Goal: Obtain resource: Obtain resource

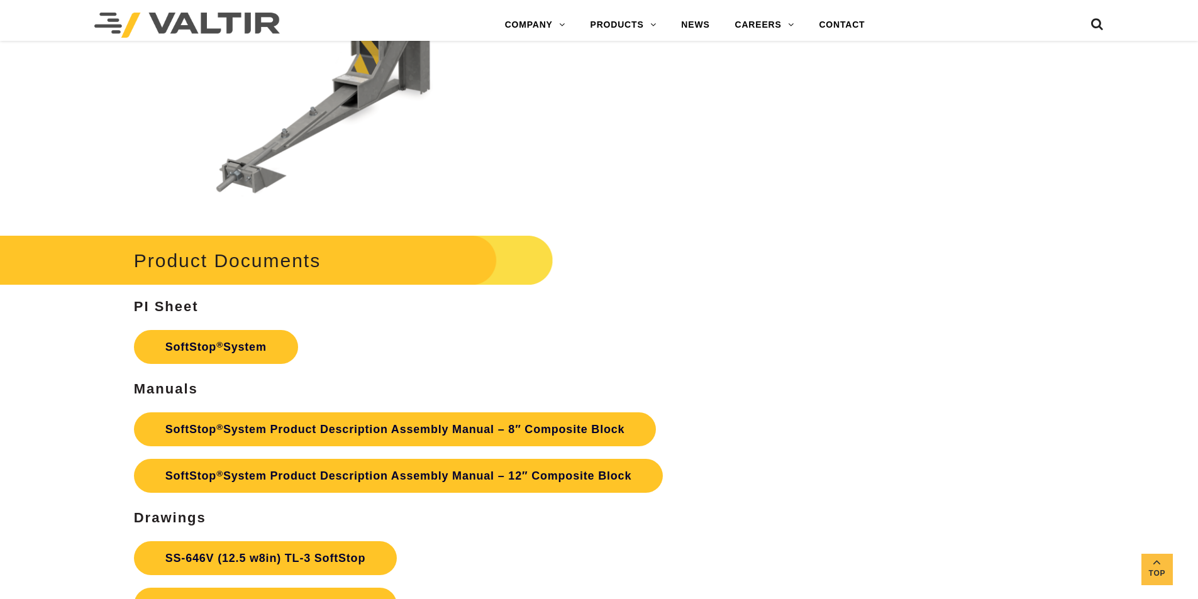
scroll to position [4527, 0]
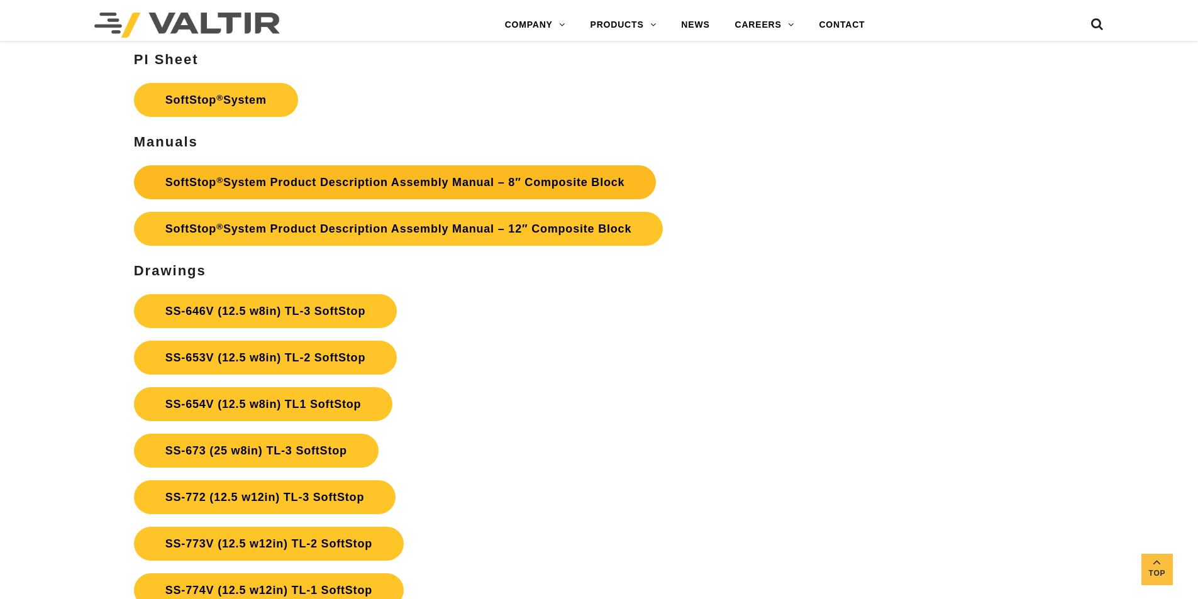
click at [584, 181] on link "SoftStop ® System Product Description Assembly Manual – 8″ Composite Block" at bounding box center [395, 182] width 523 height 34
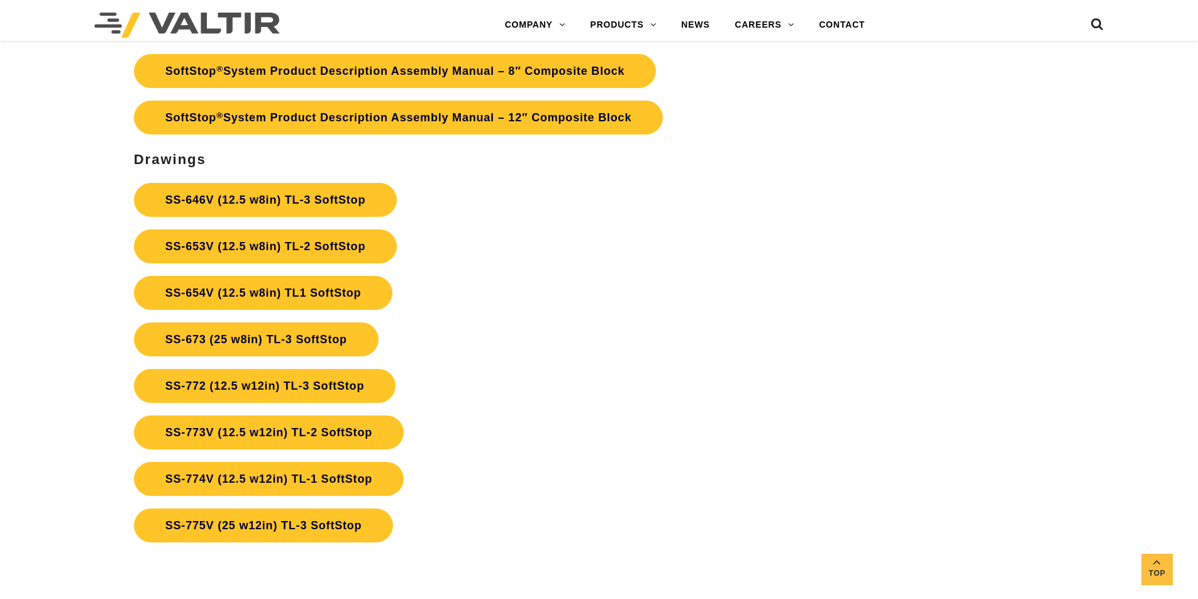
scroll to position [4653, 0]
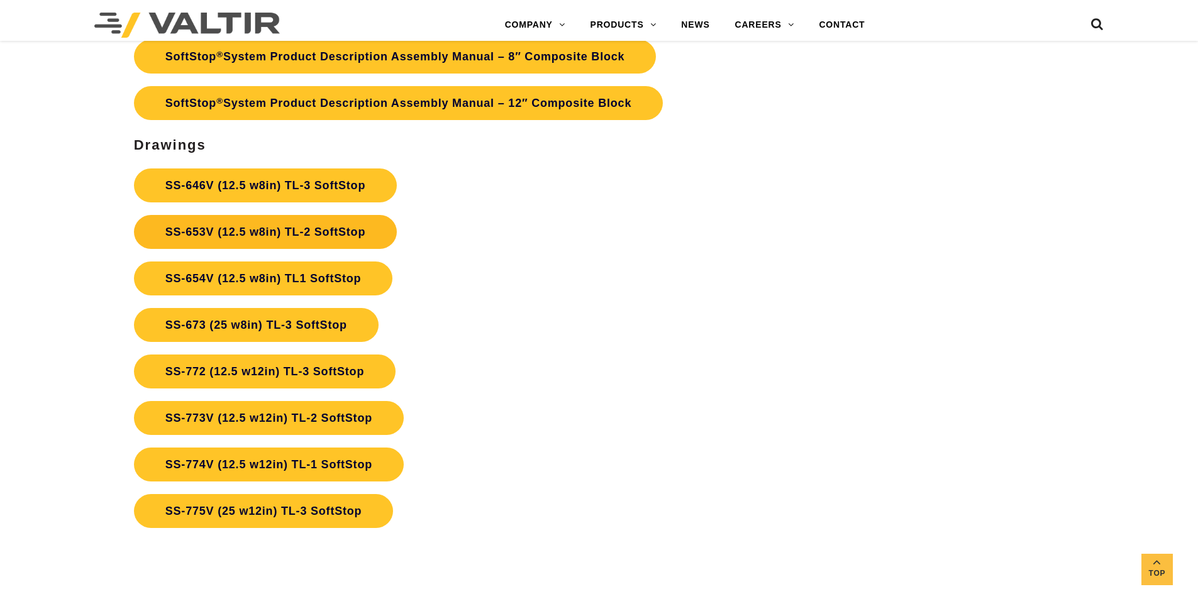
click at [332, 222] on link "SS-653V (12.5 w8in) TL-2 SoftStop" at bounding box center [265, 232] width 263 height 34
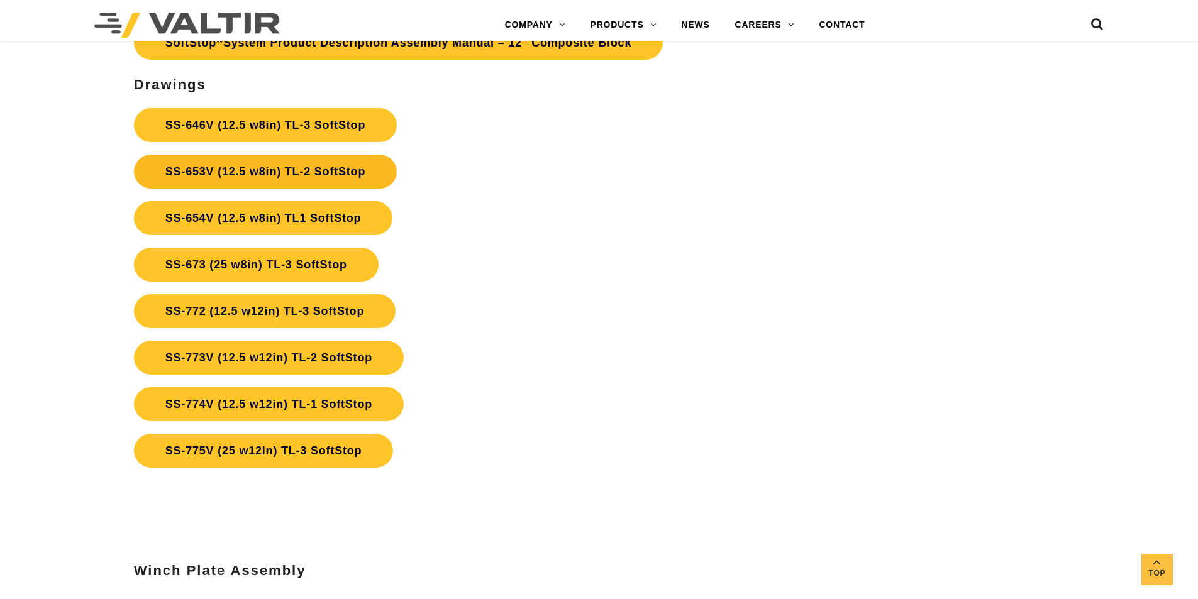
scroll to position [4653, 0]
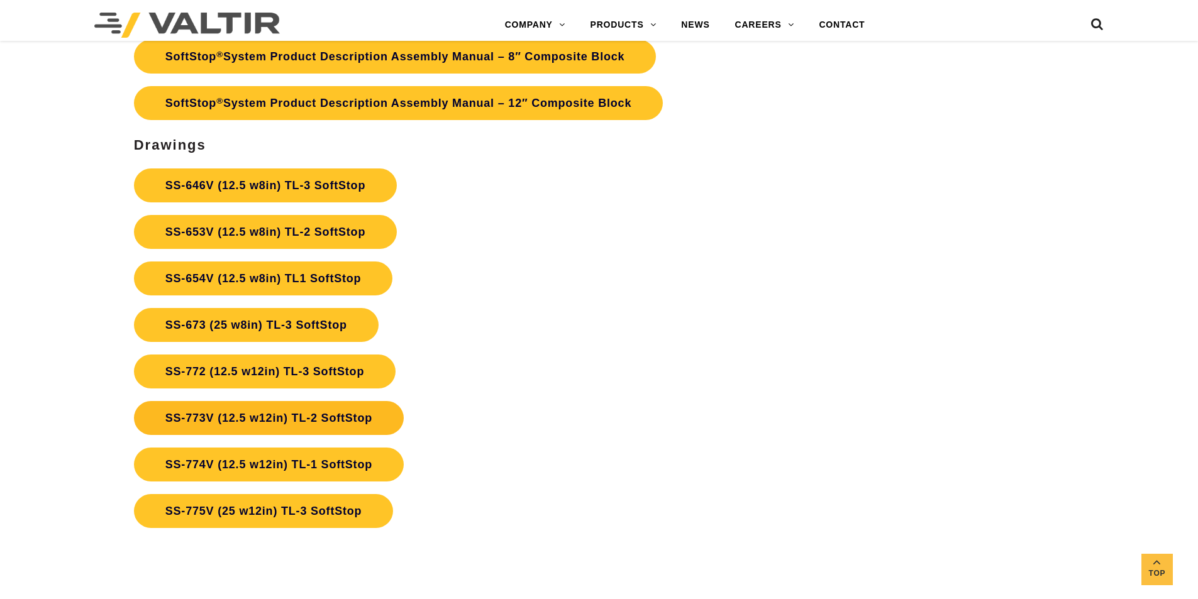
click at [335, 418] on link "SS-773V (12.5 w12in) TL-2 SoftStop" at bounding box center [269, 418] width 270 height 34
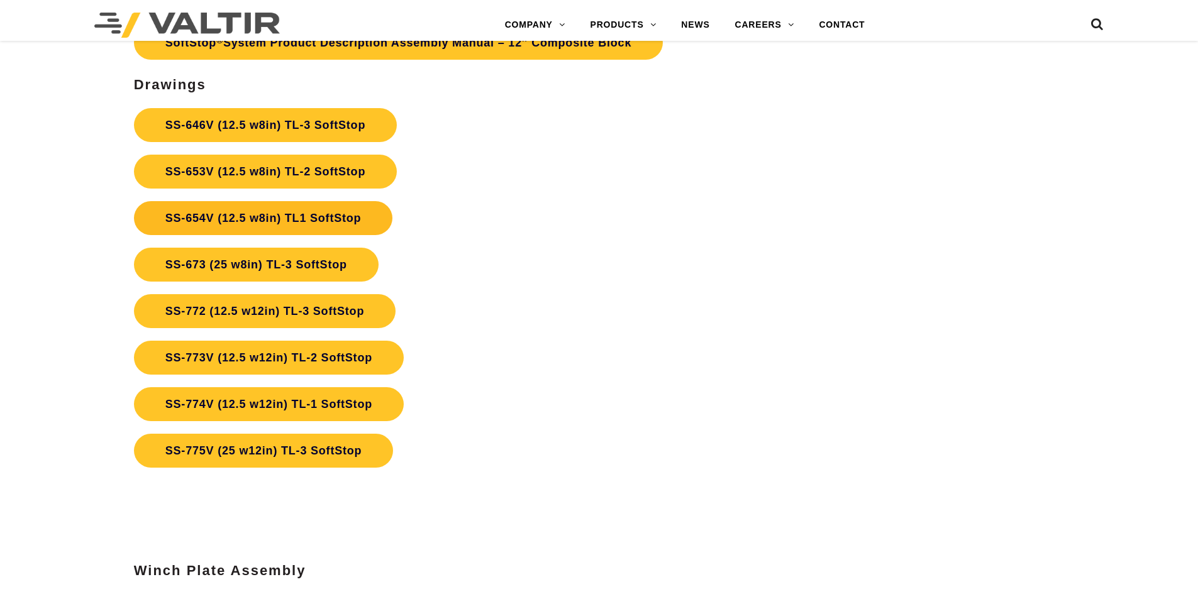
scroll to position [4653, 0]
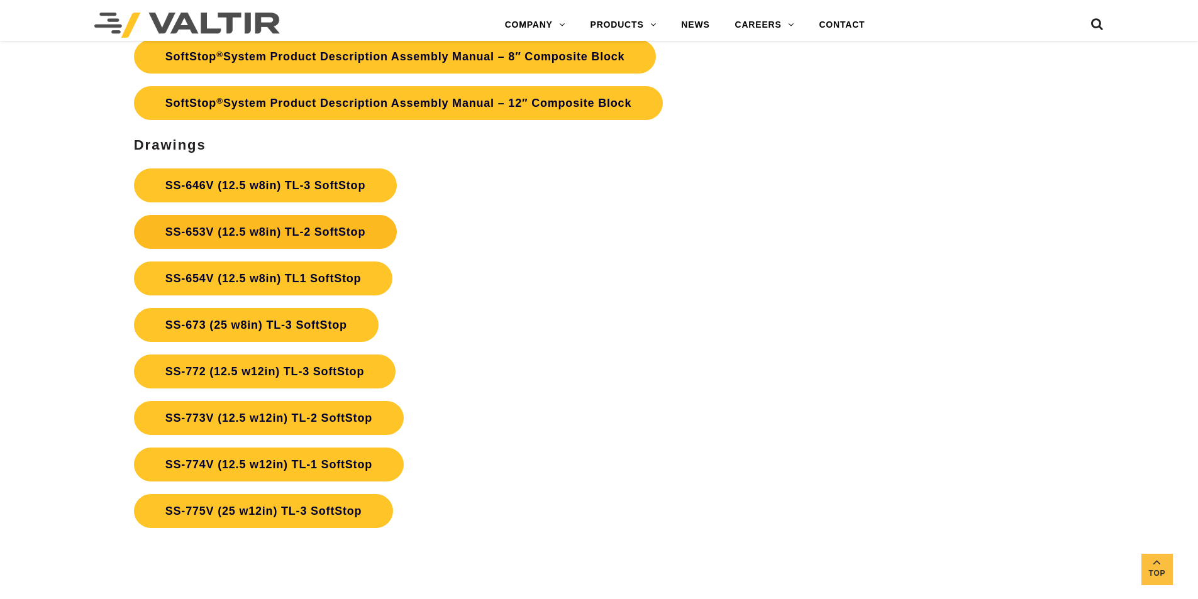
click at [341, 240] on link "SS-653V (12.5 w8in) TL-2 SoftStop" at bounding box center [265, 232] width 263 height 34
